Goal: Task Accomplishment & Management: Use online tool/utility

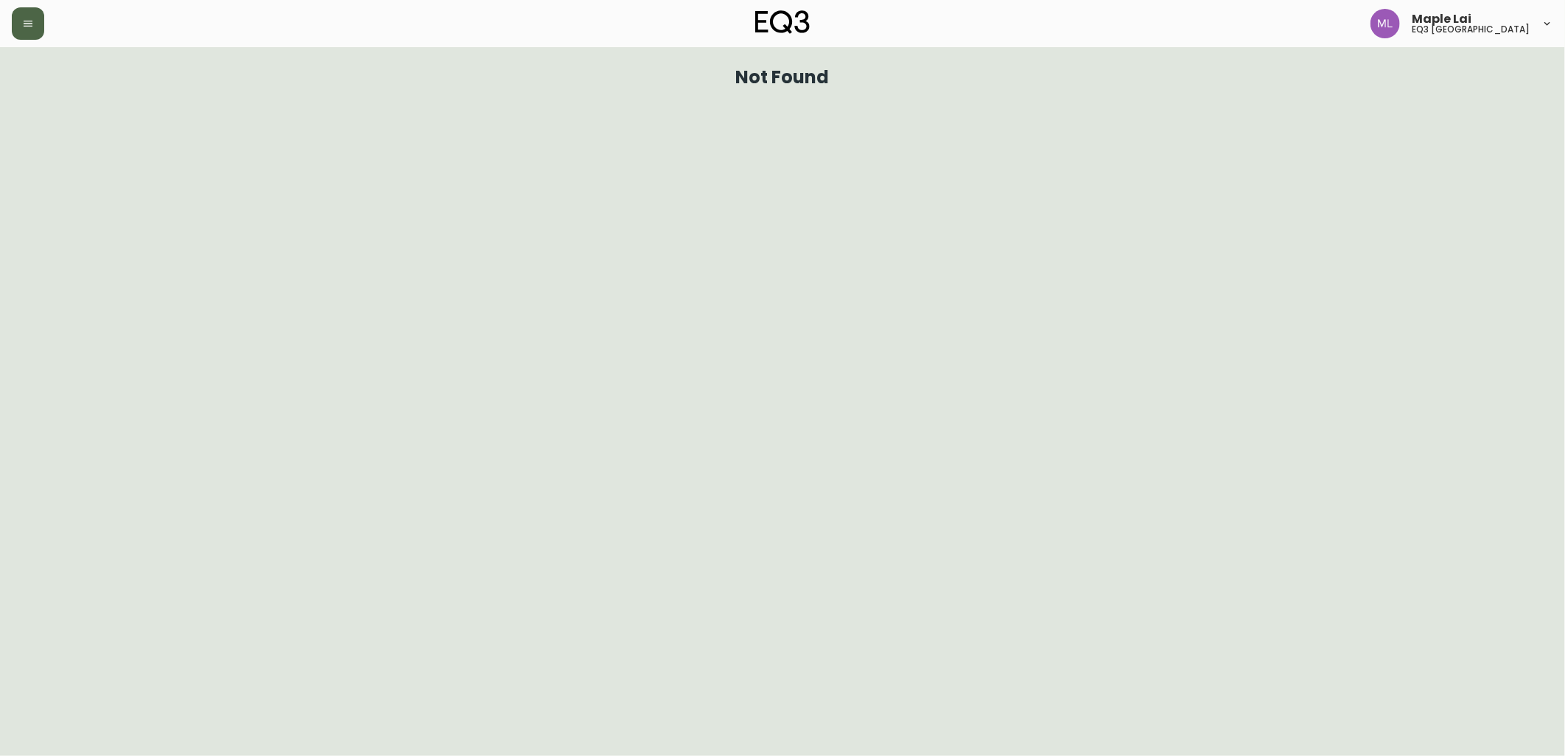
click at [24, 27] on icon "button" at bounding box center [28, 24] width 12 height 12
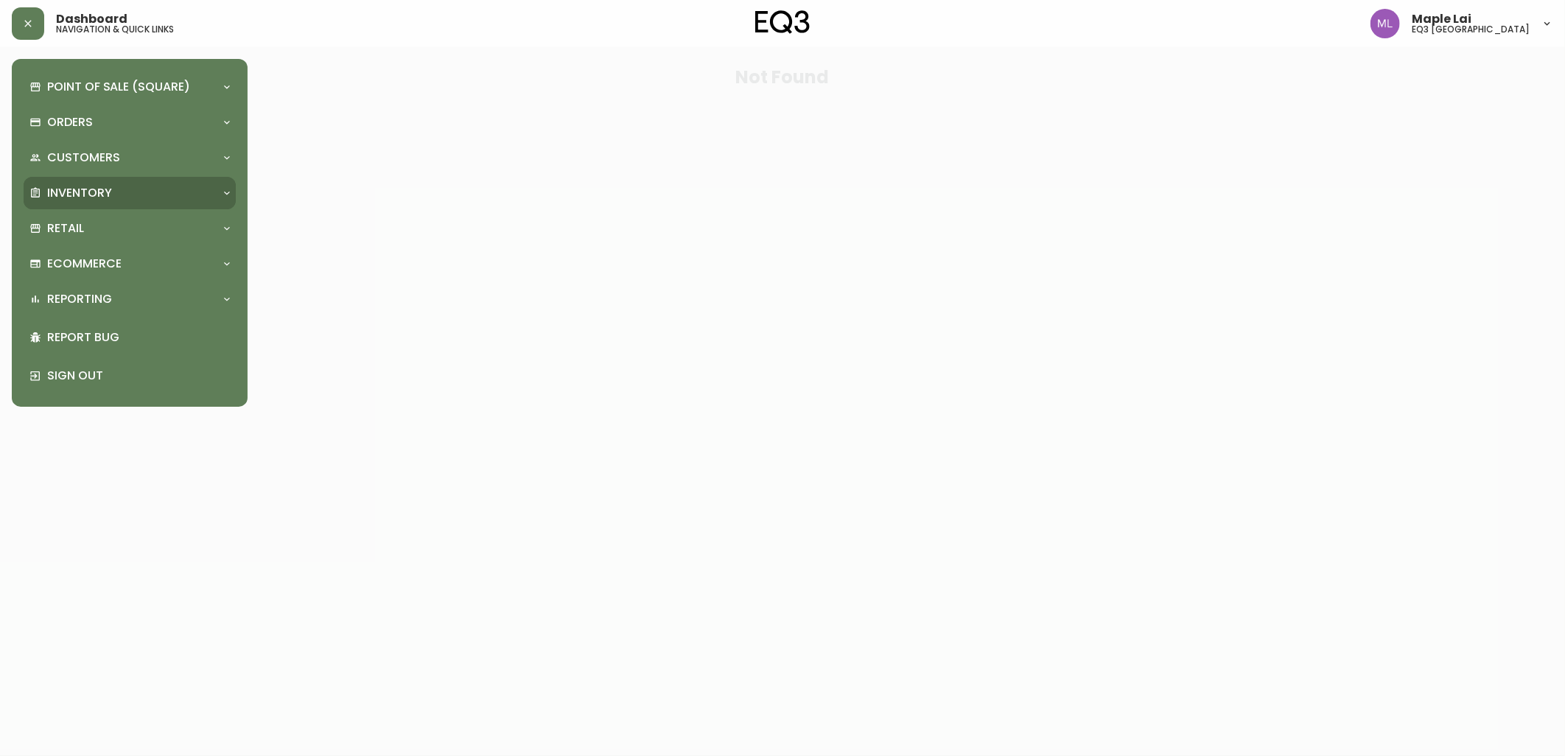
click at [106, 197] on p "Inventory" at bounding box center [79, 193] width 65 height 16
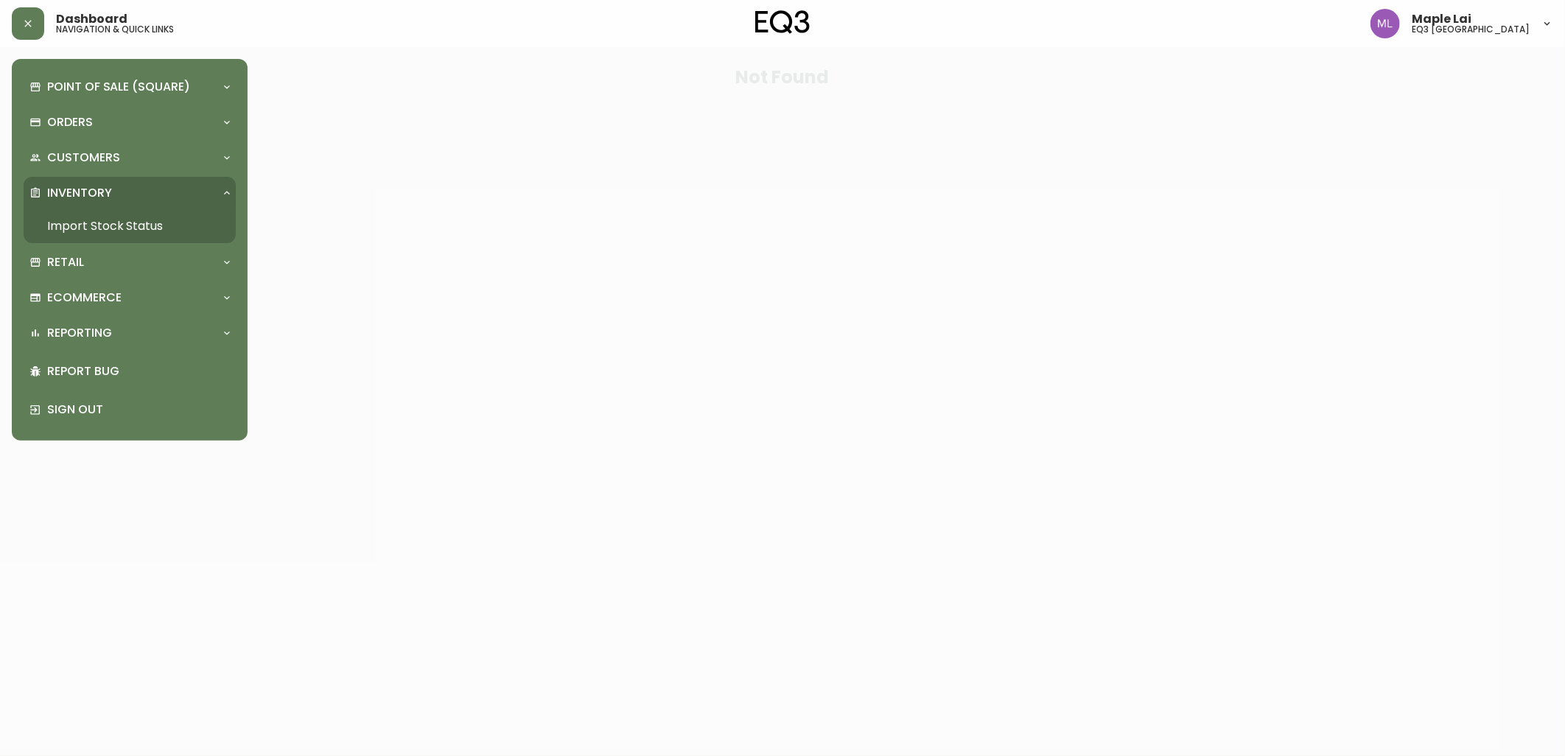
click at [119, 226] on link "Import Stock Status" at bounding box center [130, 226] width 212 height 34
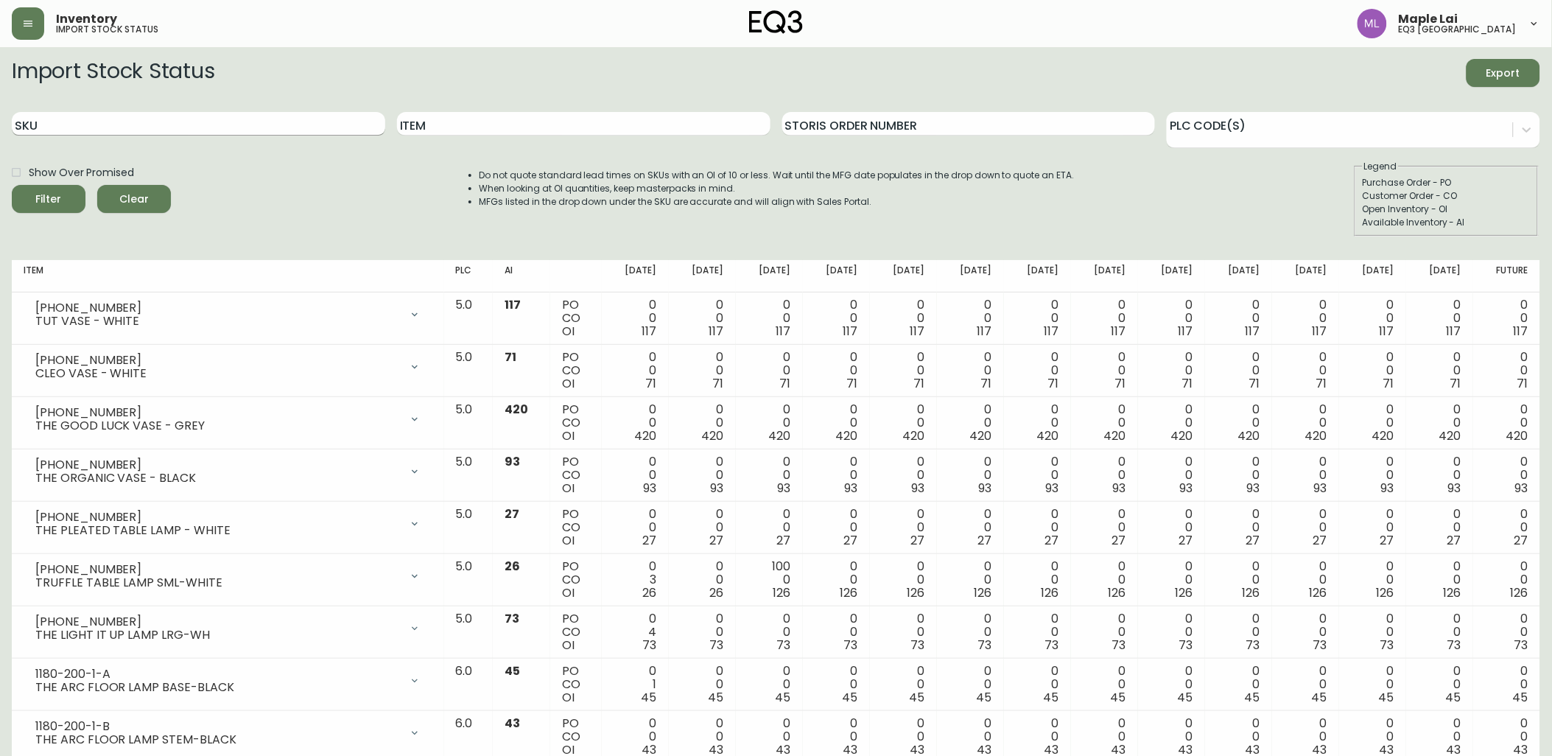
click at [179, 125] on input "SKU" at bounding box center [199, 124] width 374 height 24
paste input "[PHONE_NUMBER]"
type input "[PHONE_NUMBER]"
click at [12, 185] on button "Filter" at bounding box center [49, 199] width 74 height 28
